Goal: Task Accomplishment & Management: Manage account settings

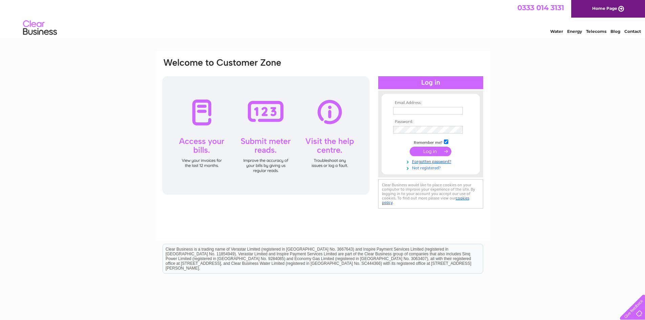
click at [416, 170] on link "Not registered?" at bounding box center [431, 167] width 77 height 6
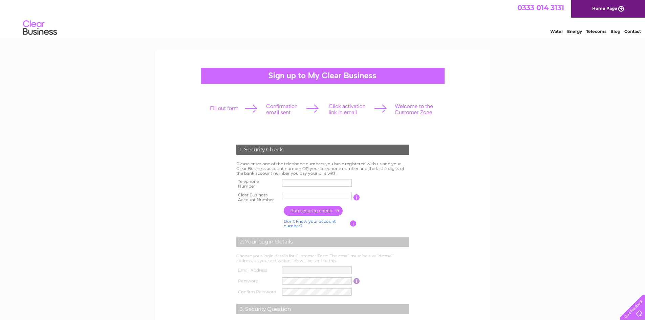
click at [307, 188] on label at bounding box center [318, 188] width 72 height 2
click at [307, 187] on input "text" at bounding box center [317, 182] width 70 height 7
type input "0141882999"
type input "CB986117"
click at [310, 209] on input "button" at bounding box center [314, 211] width 60 height 10
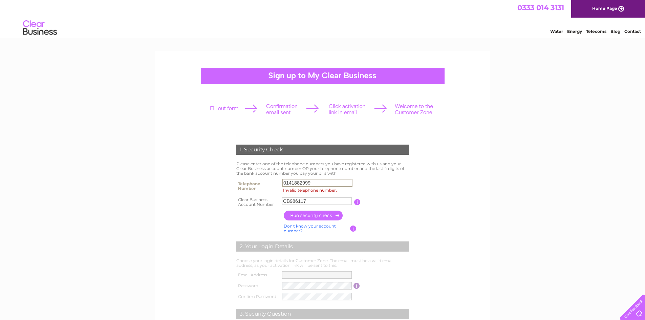
click at [293, 184] on input "0141882999" at bounding box center [317, 183] width 70 height 8
click at [324, 183] on input "0141882999" at bounding box center [317, 183] width 70 height 8
type input "01418829999"
click at [307, 219] on input "button" at bounding box center [314, 216] width 60 height 10
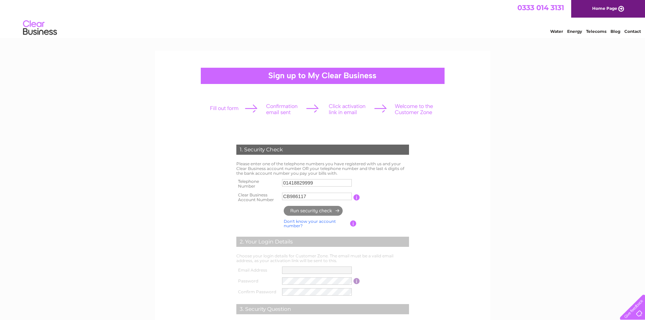
type input "**********"
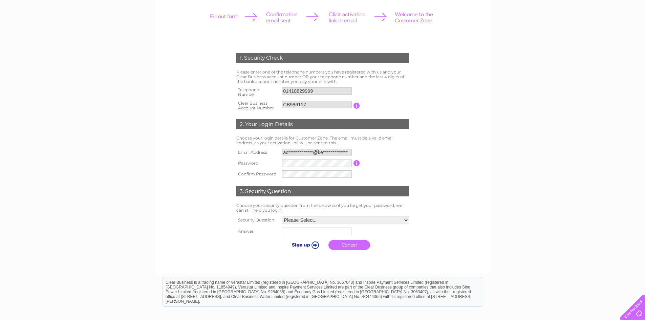
scroll to position [102, 0]
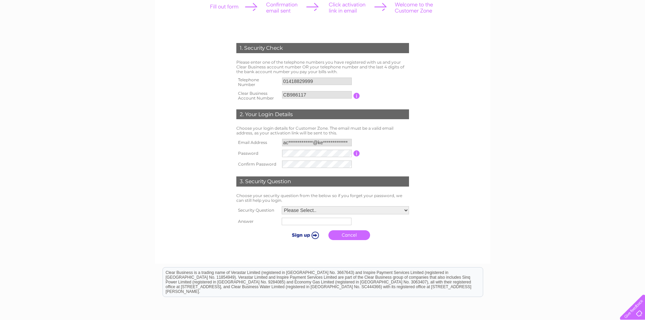
click at [336, 146] on input "**********" at bounding box center [317, 142] width 70 height 7
click at [401, 212] on select "Please Select.. In what town or city was your first job? In what town or city d…" at bounding box center [345, 211] width 127 height 8
click at [401, 212] on select "Please Select.. In what town or city was your first job? In what town or city d…" at bounding box center [345, 210] width 128 height 9
click at [372, 206] on td "Please Select.. In what town or city was your first job? In what town or city d…" at bounding box center [345, 211] width 131 height 12
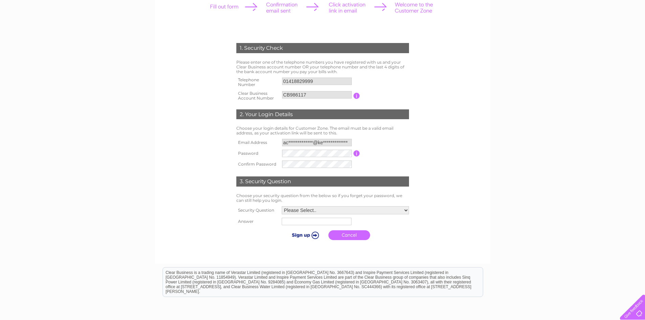
click at [407, 215] on td "Please Select.. In what town or city was your first job? In what town or city d…" at bounding box center [345, 211] width 131 height 12
click at [407, 210] on select "Please Select.. In what town or city was your first job? In what town or city d…" at bounding box center [345, 210] width 128 height 9
select select "4"
click at [281, 207] on select "Please Select.. In what town or city was your first job? In what town or city d…" at bounding box center [345, 210] width 128 height 9
click at [298, 222] on input "text" at bounding box center [317, 222] width 70 height 8
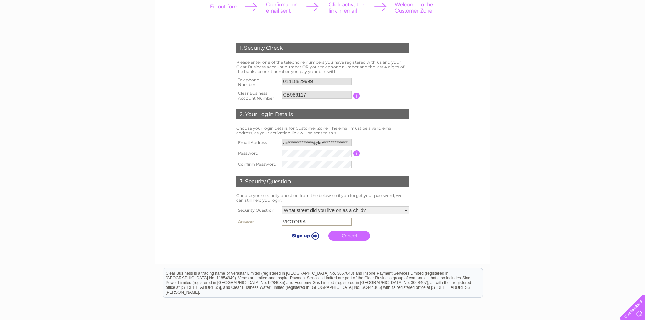
type input "VICTORIA"
click at [300, 233] on input "submit" at bounding box center [305, 235] width 42 height 9
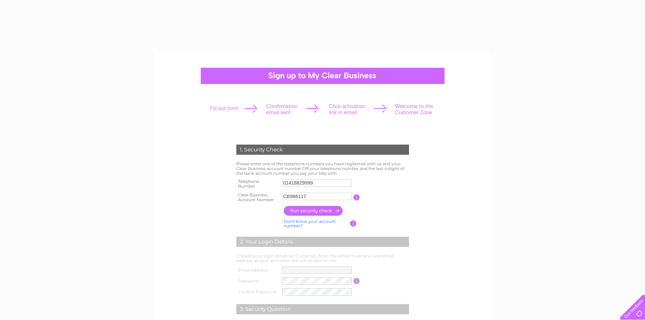
scroll to position [102, 0]
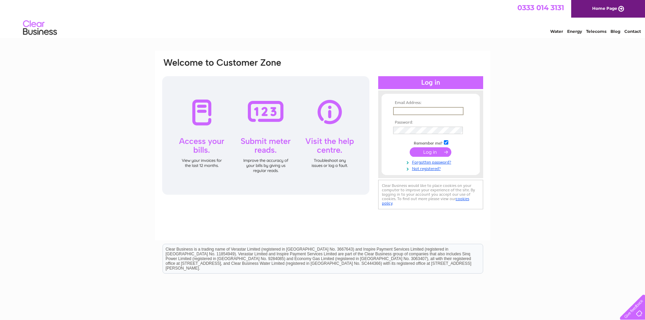
click at [403, 110] on input "text" at bounding box center [428, 111] width 70 height 8
type input "**********"
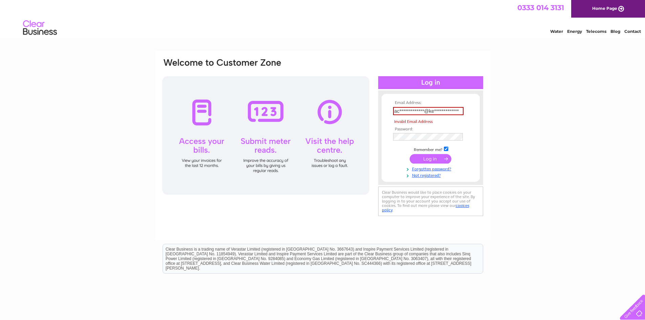
click at [431, 161] on tbody "**********" at bounding box center [431, 140] width 79 height 78
click at [420, 110] on input "**********" at bounding box center [428, 111] width 70 height 8
drag, startPoint x: 461, startPoint y: 111, endPoint x: 261, endPoint y: 104, distance: 200.0
click at [261, 104] on div "**********" at bounding box center [323, 138] width 323 height 160
type input "A"
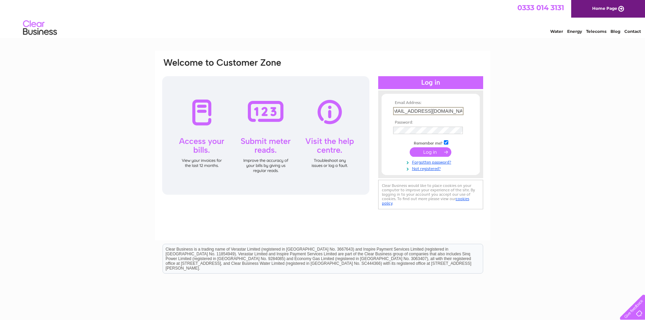
scroll to position [0, 8]
type input "[EMAIL_ADDRESS][DOMAIN_NAME]"
click at [436, 163] on link "Forgotten password?" at bounding box center [431, 161] width 77 height 6
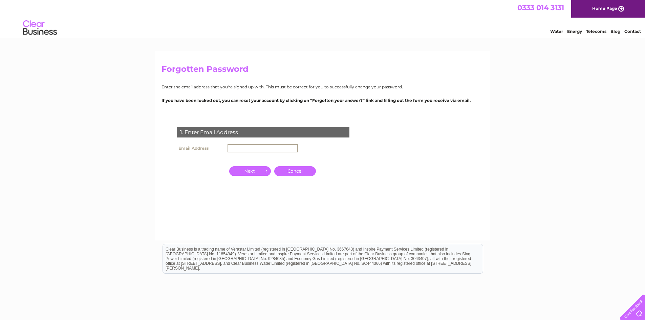
click at [242, 149] on input "text" at bounding box center [263, 148] width 70 height 8
type input "accountspayable@kentfoods.co.uk"
click at [239, 167] on input "button" at bounding box center [250, 170] width 42 height 9
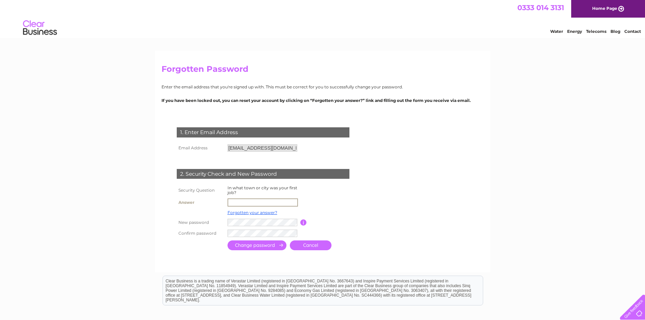
click at [248, 199] on input "text" at bounding box center [263, 203] width 70 height 8
type input "VICTORIA"
click at [263, 203] on input "VICTORIA" at bounding box center [263, 203] width 70 height 8
drag, startPoint x: 263, startPoint y: 203, endPoint x: 171, endPoint y: 190, distance: 93.2
click at [171, 190] on div "1. Enter Email Address Email Address accountspayable@kentfoods.co.uk Cancel" at bounding box center [265, 186] width 206 height 131
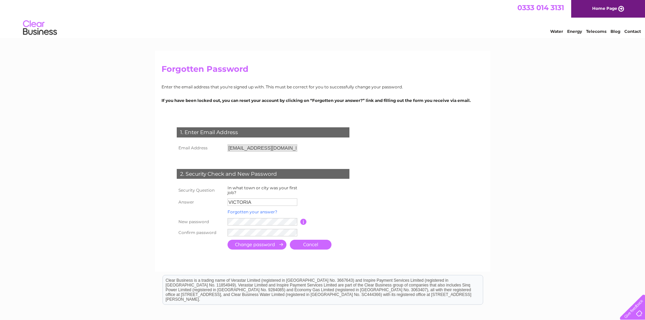
click at [257, 212] on link "Forgotten your answer?" at bounding box center [253, 211] width 50 height 5
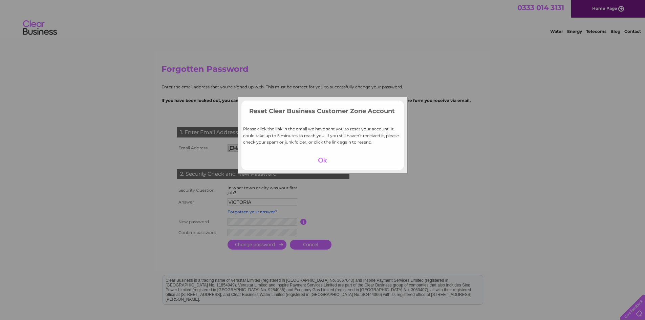
click at [322, 161] on div at bounding box center [323, 160] width 42 height 9
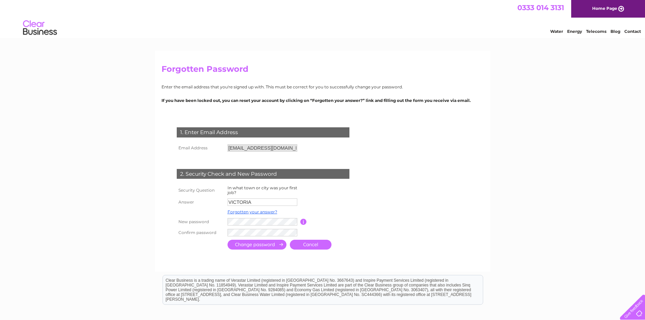
click at [259, 206] on td "VICTORIA" at bounding box center [263, 202] width 75 height 11
click at [258, 210] on link "Forgotten your answer?" at bounding box center [253, 211] width 50 height 5
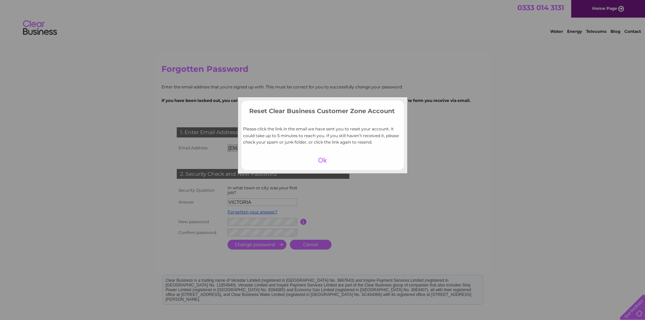
click at [319, 162] on div at bounding box center [323, 160] width 42 height 9
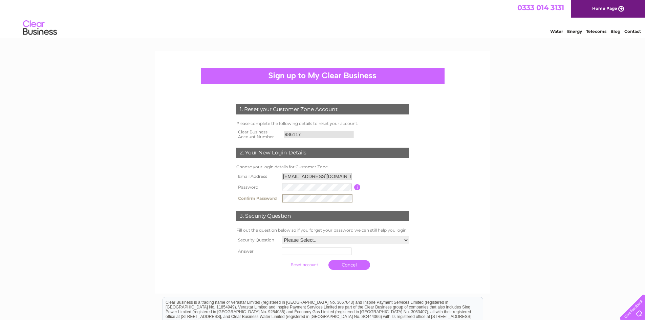
click at [401, 242] on select "Please Select.. In what town or city was your first job? In what town or city d…" at bounding box center [345, 240] width 127 height 8
select select "4"
click at [281, 236] on select "Please Select.. In what town or city was your first job? In what town or city d…" at bounding box center [345, 239] width 128 height 9
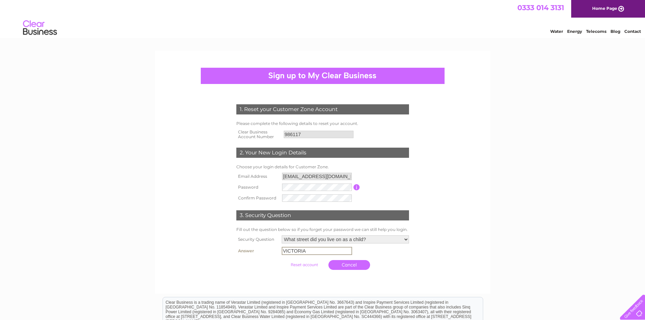
type input "VICTORIA"
click at [312, 268] on input "submit" at bounding box center [305, 264] width 42 height 9
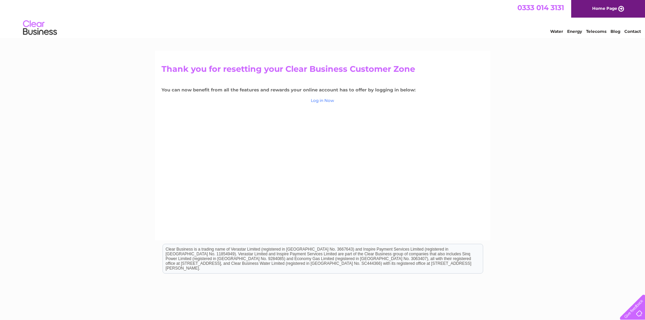
click at [329, 99] on link "Log in Now" at bounding box center [322, 100] width 23 height 5
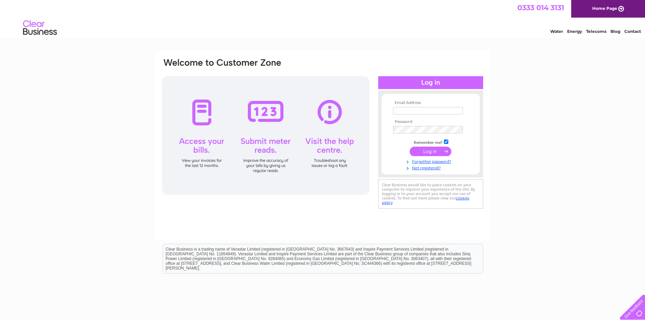
type input "[EMAIL_ADDRESS][DOMAIN_NAME]"
click at [430, 150] on input "submit" at bounding box center [431, 151] width 42 height 9
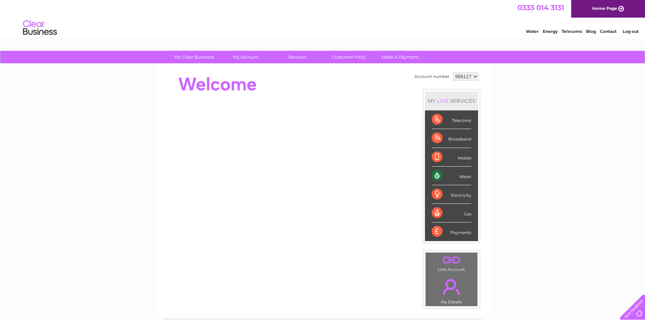
click at [453, 178] on div "Water" at bounding box center [452, 176] width 40 height 19
click at [440, 179] on div "Water" at bounding box center [452, 176] width 40 height 19
click at [436, 179] on div "Water" at bounding box center [452, 176] width 40 height 19
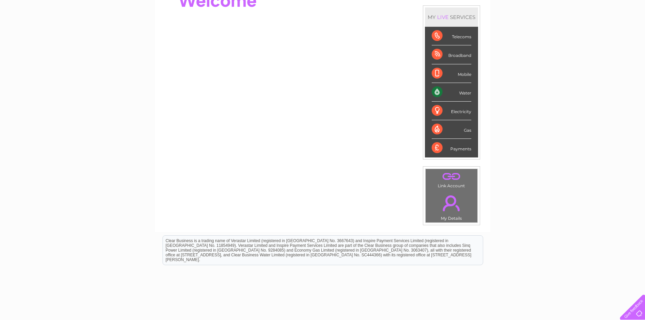
scroll to position [102, 0]
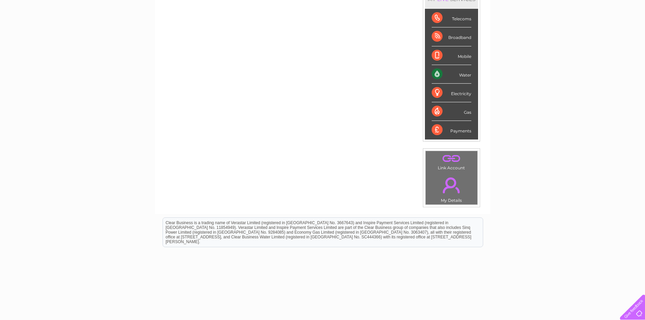
click at [450, 181] on link "." at bounding box center [452, 185] width 48 height 24
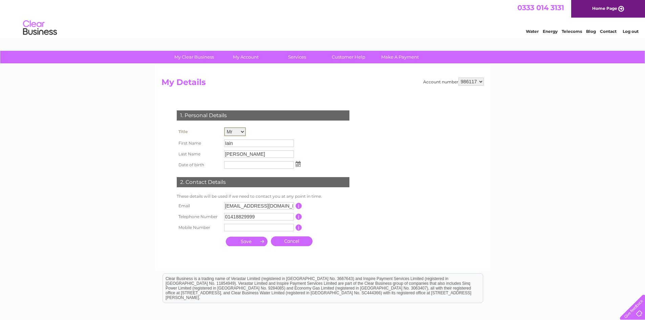
click at [240, 132] on select "Mr Mrs Ms Miss Dr Rev Prof Other" at bounding box center [235, 131] width 22 height 9
click at [224, 127] on select "Mr Mrs Ms Miss Dr Rev Prof Other" at bounding box center [235, 131] width 22 height 9
click at [236, 144] on input "Iain" at bounding box center [259, 143] width 70 height 7
drag, startPoint x: 242, startPoint y: 144, endPoint x: 211, endPoint y: 141, distance: 30.3
click at [211, 141] on tr "First Name Iain" at bounding box center [238, 143] width 127 height 12
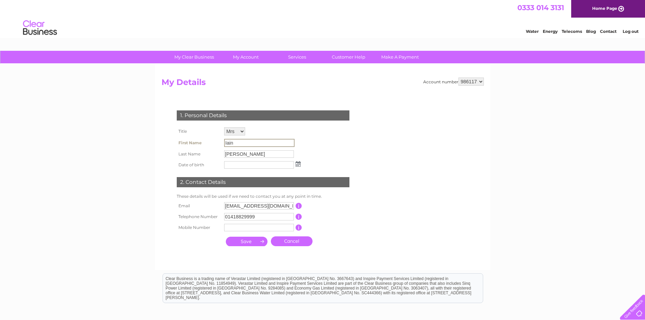
click at [235, 145] on input "Iain" at bounding box center [259, 143] width 70 height 8
drag, startPoint x: 235, startPoint y: 145, endPoint x: 218, endPoint y: 141, distance: 16.9
click at [218, 141] on tr "First Name Iain" at bounding box center [238, 143] width 127 height 12
click at [241, 130] on select "Mr Mrs Ms Miss Dr Rev Prof Other" at bounding box center [234, 131] width 21 height 8
select select "Mr"
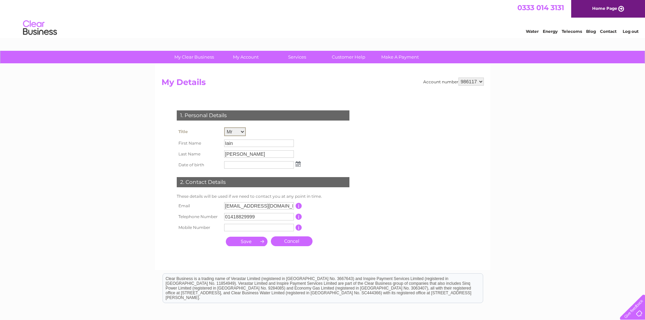
click at [224, 127] on select "Mr Mrs Ms Miss Dr Rev Prof Other" at bounding box center [235, 131] width 22 height 9
drag, startPoint x: 292, startPoint y: 209, endPoint x: 192, endPoint y: 198, distance: 100.8
click at [192, 198] on div "1. Personal Details Title Mr Mrs Ms Miss Dr Rev Prof Other First Name Iain Last…" at bounding box center [265, 177] width 206 height 146
type input "k"
type input "T"
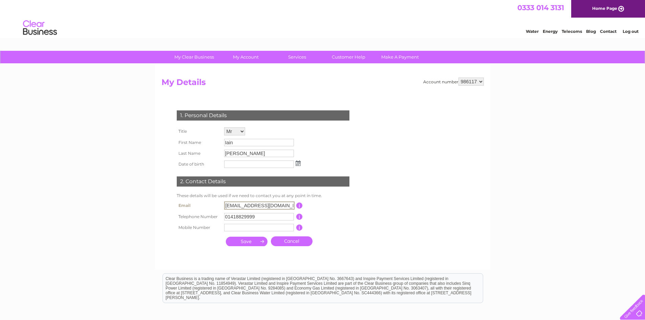
type input "TracyA@albex.group"
click at [249, 239] on input "submit" at bounding box center [247, 241] width 42 height 9
click at [252, 167] on input "text" at bounding box center [259, 165] width 70 height 8
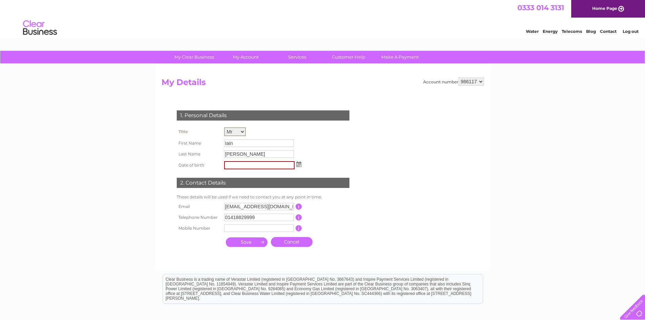
click at [244, 133] on select "Mr Mrs Ms Miss Dr Rev Prof Other" at bounding box center [235, 131] width 22 height 9
click at [224, 127] on select "Mr Mrs Ms Miss Dr Rev Prof Other" at bounding box center [235, 131] width 22 height 9
click at [242, 145] on input "Iain" at bounding box center [259, 143] width 70 height 7
drag, startPoint x: 238, startPoint y: 143, endPoint x: 194, endPoint y: 143, distance: 43.7
click at [194, 143] on tr "First Name Iain" at bounding box center [239, 143] width 128 height 12
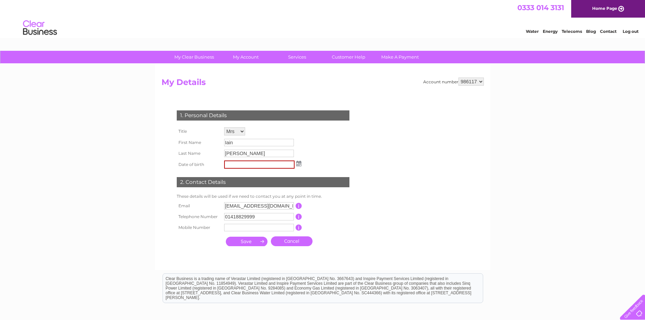
click at [242, 125] on td "1. Personal Details" at bounding box center [263, 115] width 176 height 22
click at [241, 129] on select "Mr Mrs Ms Miss Dr Rev Prof Other" at bounding box center [235, 131] width 22 height 9
select select "Mr"
click at [224, 127] on select "Mr Mrs Ms Miss Dr Rev Prof Other" at bounding box center [235, 131] width 22 height 9
click at [274, 163] on input "text" at bounding box center [259, 165] width 70 height 8
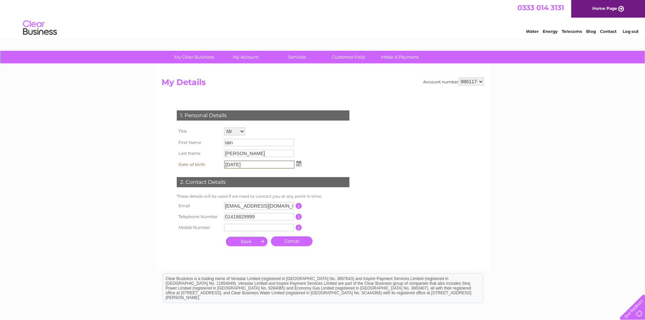
type input "08/08/1980"
click at [244, 241] on input "submit" at bounding box center [247, 240] width 42 height 9
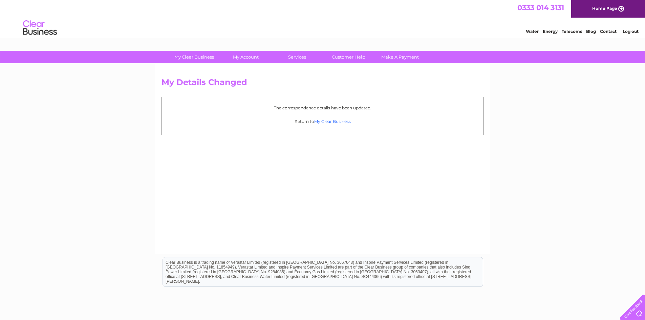
click at [340, 121] on link "My Clear Business" at bounding box center [332, 121] width 37 height 5
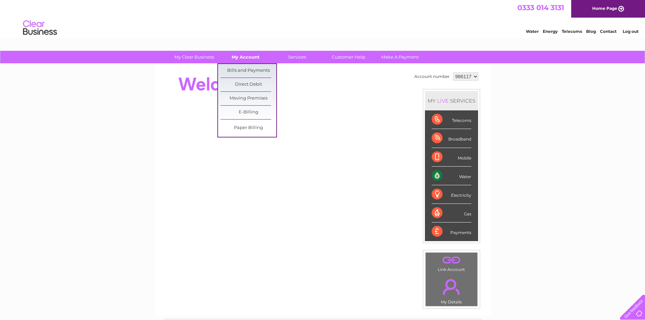
click at [247, 58] on link "My Account" at bounding box center [246, 57] width 56 height 13
click at [247, 72] on link "Bills and Payments" at bounding box center [249, 71] width 56 height 14
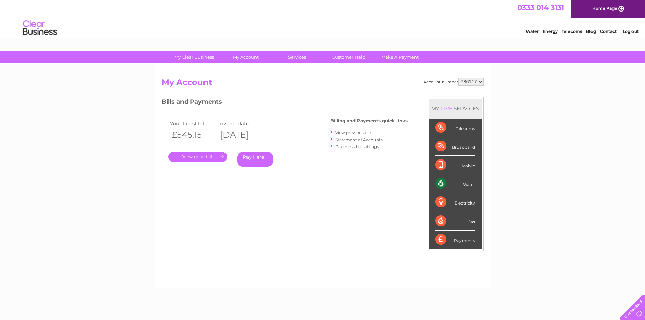
click at [203, 159] on link "." at bounding box center [197, 157] width 59 height 10
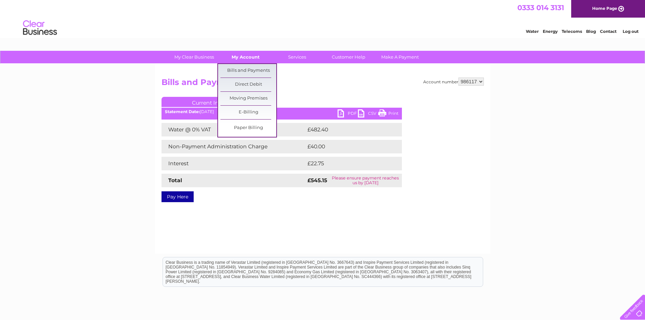
click at [255, 53] on link "My Account" at bounding box center [246, 57] width 56 height 13
click at [248, 71] on link "Bills and Payments" at bounding box center [249, 71] width 56 height 14
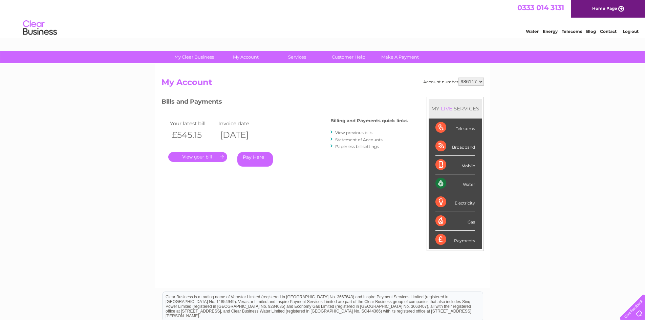
click at [200, 160] on link "." at bounding box center [197, 157] width 59 height 10
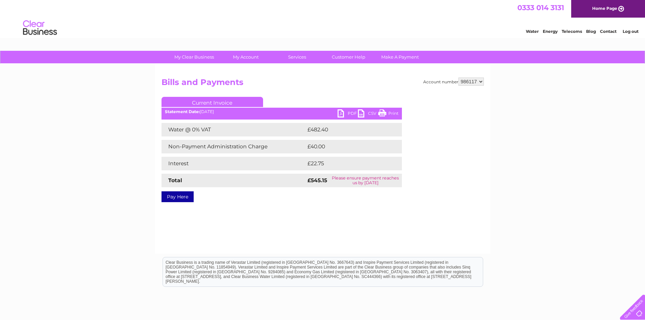
drag, startPoint x: 388, startPoint y: 111, endPoint x: 525, endPoint y: 26, distance: 161.8
click at [388, 111] on link "Print" at bounding box center [388, 114] width 20 height 10
click at [342, 111] on link "PDF" at bounding box center [348, 114] width 20 height 10
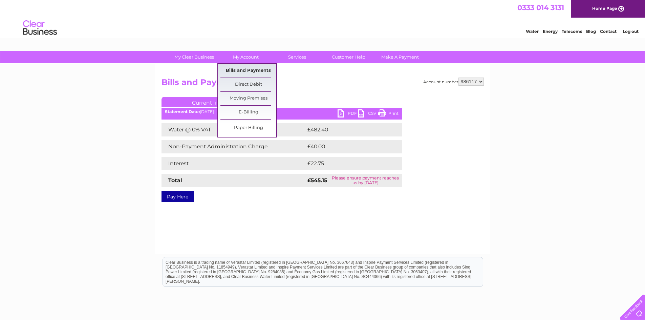
click at [239, 74] on link "Bills and Payments" at bounding box center [249, 71] width 56 height 14
click at [246, 70] on link "Bills and Payments" at bounding box center [249, 71] width 56 height 14
click at [251, 72] on link "Bills and Payments" at bounding box center [249, 71] width 56 height 14
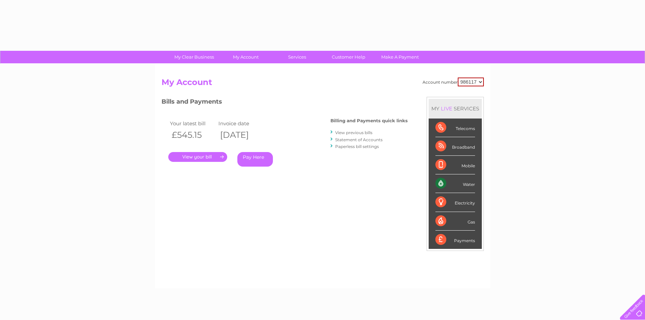
click at [348, 131] on link "View previous bills" at bounding box center [353, 132] width 37 height 5
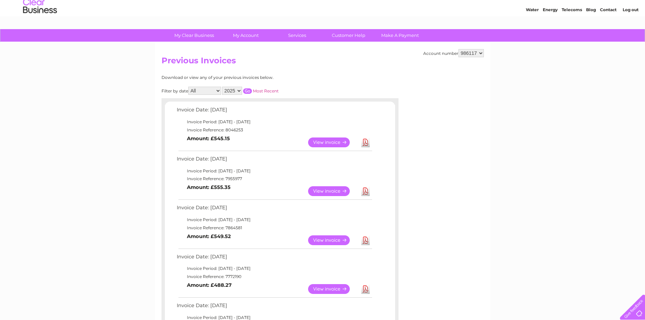
scroll to position [34, 0]
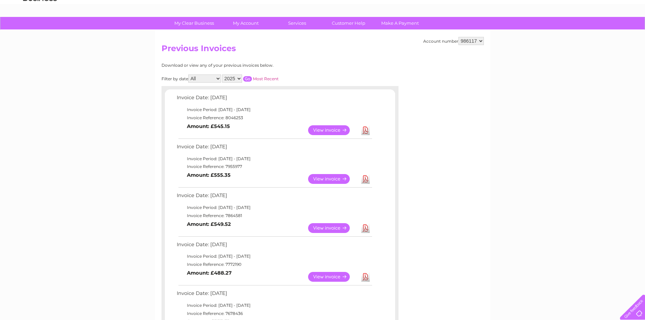
click at [364, 177] on link "Download" at bounding box center [366, 179] width 8 height 10
click at [365, 229] on link "Download" at bounding box center [366, 228] width 8 height 10
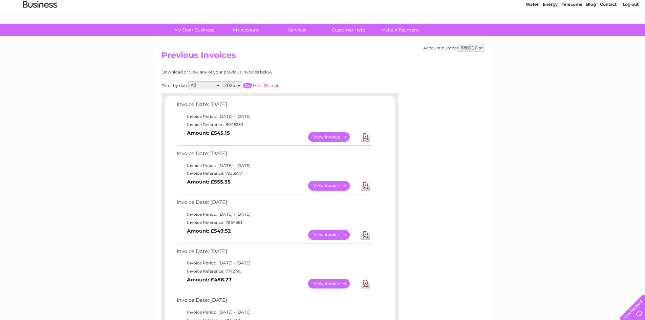
scroll to position [0, 0]
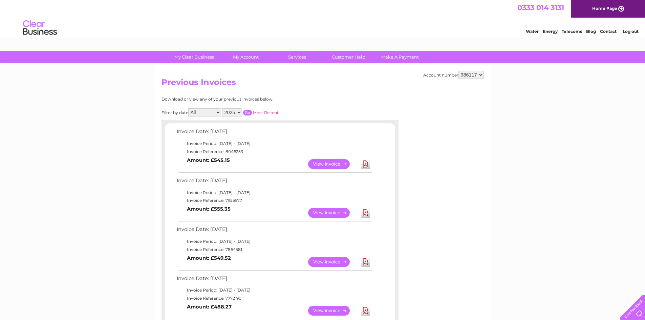
click at [482, 77] on select "986117" at bounding box center [471, 75] width 25 height 8
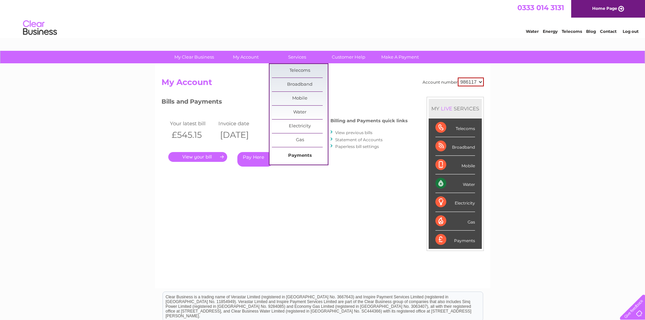
click at [292, 157] on link "Payments" at bounding box center [300, 156] width 56 height 14
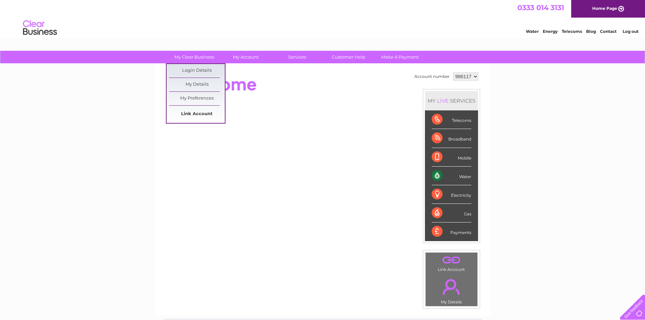
click at [193, 115] on link "Link Account" at bounding box center [197, 114] width 56 height 14
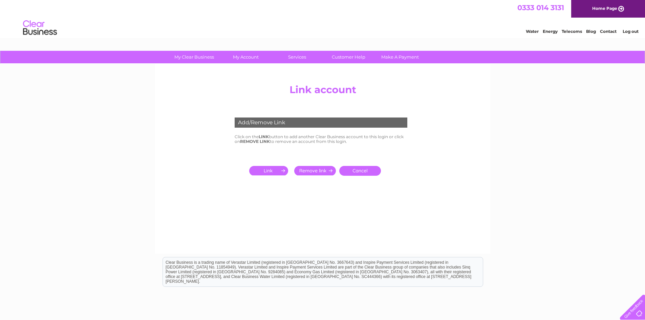
click at [266, 167] on input "submit" at bounding box center [270, 170] width 42 height 9
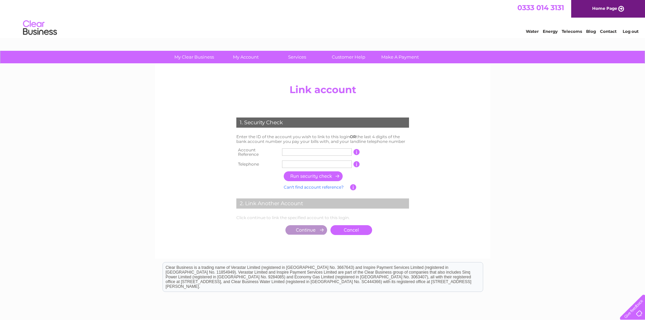
click at [297, 148] on input "text" at bounding box center [317, 151] width 70 height 7
type input "cb302990"
click at [294, 161] on input "text" at bounding box center [317, 164] width 70 height 7
type input "01418829999"
drag, startPoint x: 288, startPoint y: 151, endPoint x: 221, endPoint y: 151, distance: 66.4
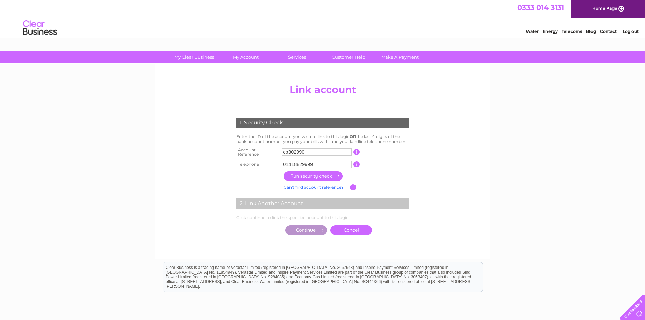
click at [221, 151] on div "1. Security Check Enter the ID of the account you wish to link to this login OR…" at bounding box center [323, 175] width 204 height 128
click at [316, 152] on input "CB302990" at bounding box center [317, 151] width 70 height 7
click at [313, 171] on input "button" at bounding box center [314, 176] width 60 height 10
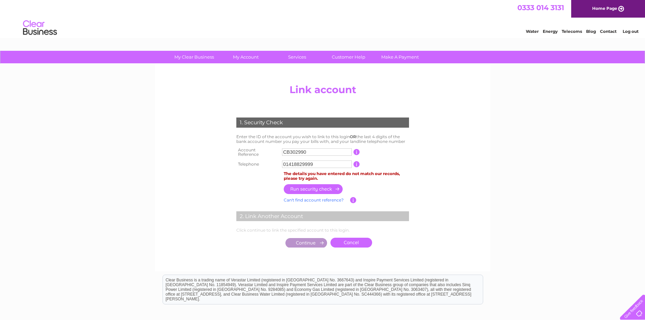
click at [313, 151] on input "CB302990" at bounding box center [317, 151] width 70 height 7
drag, startPoint x: 313, startPoint y: 151, endPoint x: 237, endPoint y: 151, distance: 75.6
click at [237, 151] on tr "Account Reference CB302990 This should appear at the top of your bill and its t…" at bounding box center [323, 153] width 176 height 14
type input "30299063"
click at [318, 184] on input "button" at bounding box center [314, 189] width 60 height 10
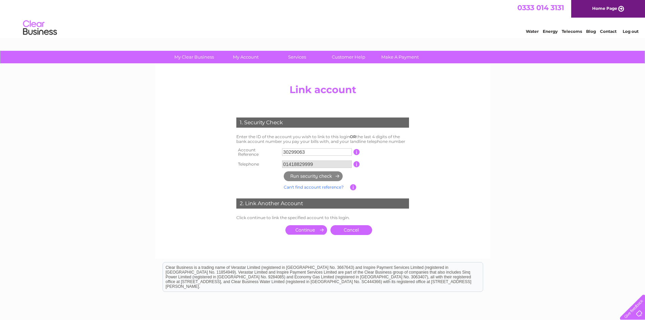
click at [306, 226] on input "submit" at bounding box center [307, 229] width 42 height 9
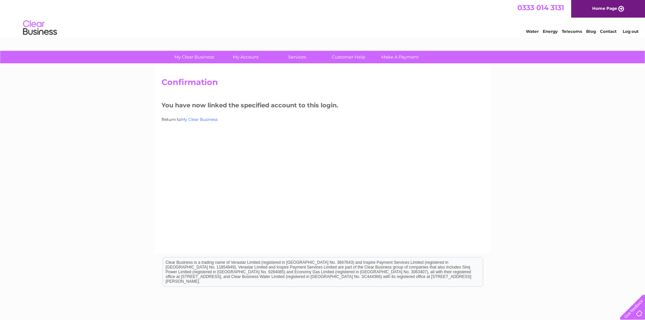
click at [194, 121] on link "My Clear Business" at bounding box center [199, 119] width 37 height 5
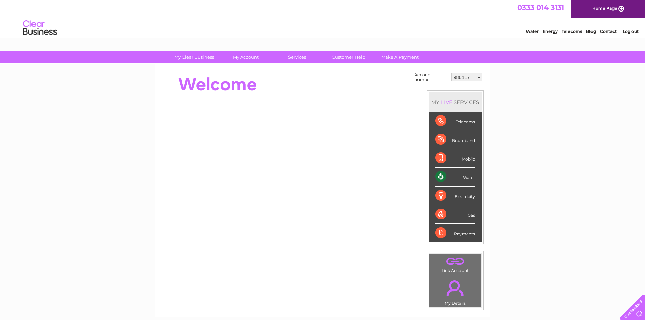
click at [480, 80] on select "986117 30299063" at bounding box center [467, 77] width 31 height 8
select select "30299063"
click at [452, 73] on select "986117 30299063" at bounding box center [467, 77] width 31 height 8
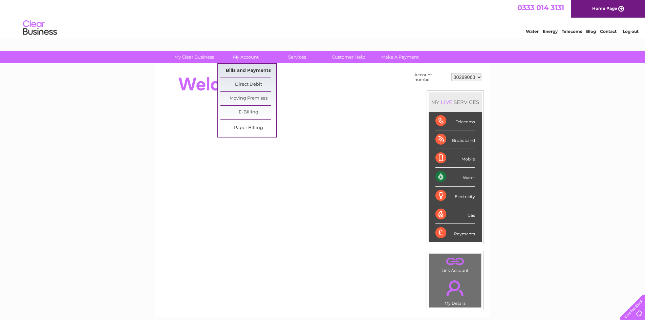
click at [243, 73] on link "Bills and Payments" at bounding box center [249, 71] width 56 height 14
click at [241, 73] on link "Bills and Payments" at bounding box center [249, 71] width 56 height 14
click at [242, 71] on link "Bills and Payments" at bounding box center [249, 71] width 56 height 14
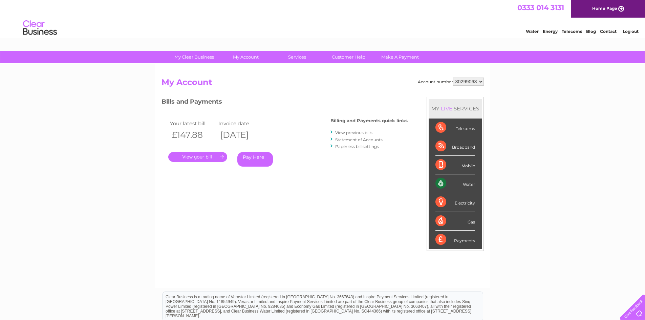
click at [206, 155] on link "." at bounding box center [197, 157] width 59 height 10
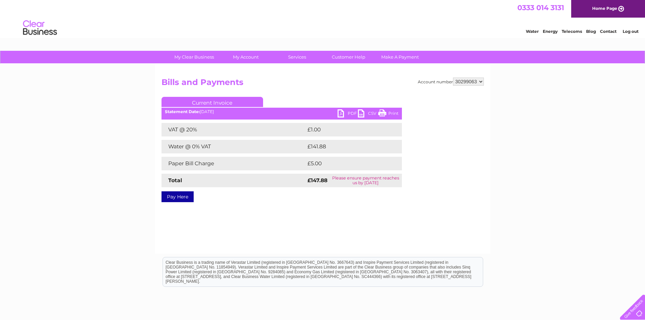
click at [341, 112] on link "PDF" at bounding box center [348, 114] width 20 height 10
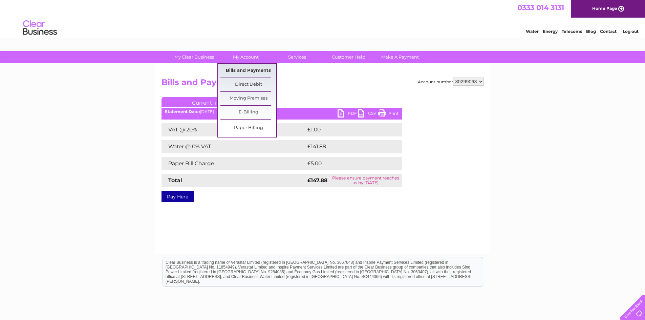
click at [242, 71] on link "Bills and Payments" at bounding box center [249, 71] width 56 height 14
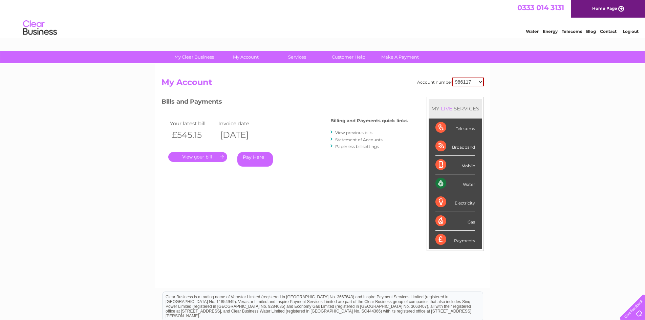
click at [348, 130] on link "View previous bills" at bounding box center [353, 132] width 37 height 5
